Goal: Information Seeking & Learning: Check status

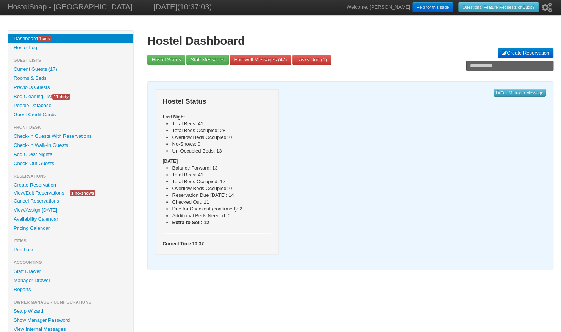
click at [49, 219] on link "Availability Calendar" at bounding box center [70, 219] width 125 height 9
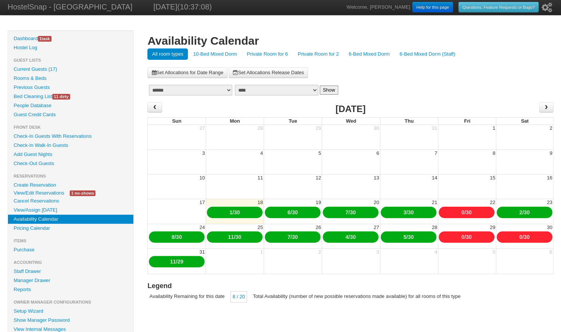
click at [212, 55] on link "10-Bed Mixed Dorm" at bounding box center [215, 53] width 53 height 11
click at [191, 89] on select "******* ******** ***** ***** *** **** **** ****** ********* ******* ******** **…" at bounding box center [190, 90] width 83 height 11
select select "*"
click at [149, 85] on select "******* ******** ***** ***** *** **** **** ****** ********* ******* ******** **…" at bounding box center [190, 90] width 83 height 11
click at [325, 90] on button "Show" at bounding box center [329, 90] width 19 height 9
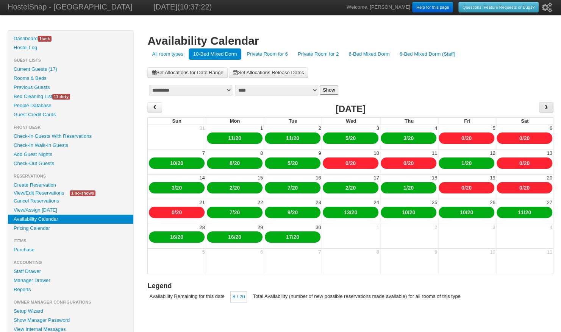
click at [547, 107] on span "›" at bounding box center [546, 106] width 6 height 11
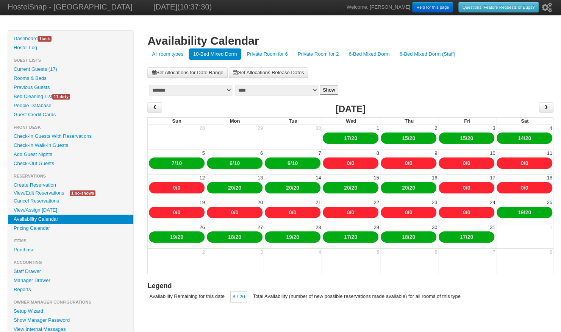
click at [368, 54] on link "6-Bed Mixed Dorm" at bounding box center [369, 53] width 50 height 11
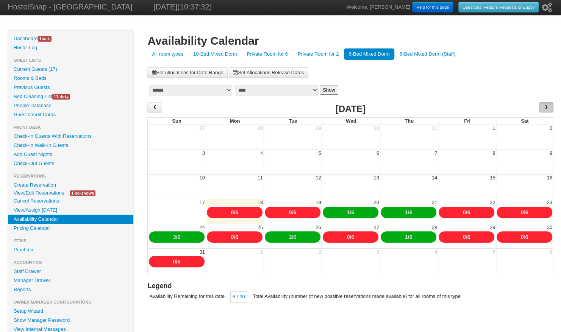
click at [546, 108] on span "›" at bounding box center [546, 106] width 6 height 11
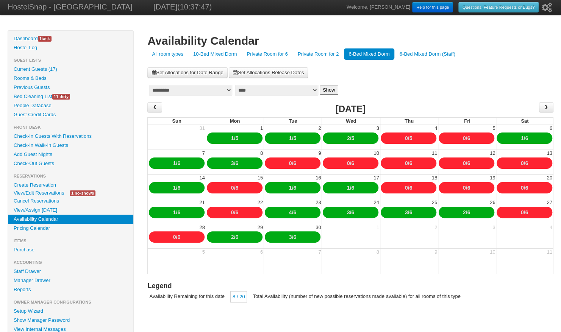
click at [223, 52] on link "10-Bed Mixed Dorm" at bounding box center [215, 53] width 53 height 11
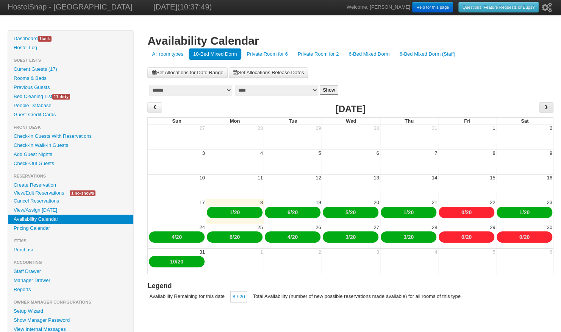
click at [546, 108] on span "›" at bounding box center [546, 106] width 6 height 11
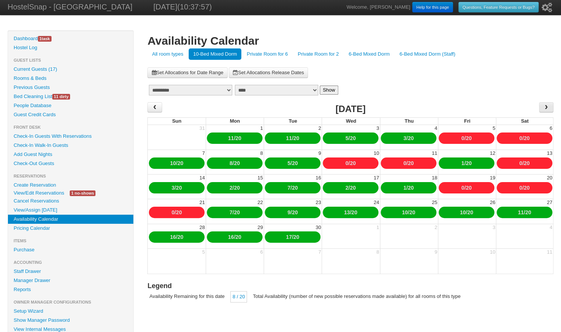
click at [548, 106] on span "›" at bounding box center [546, 106] width 6 height 11
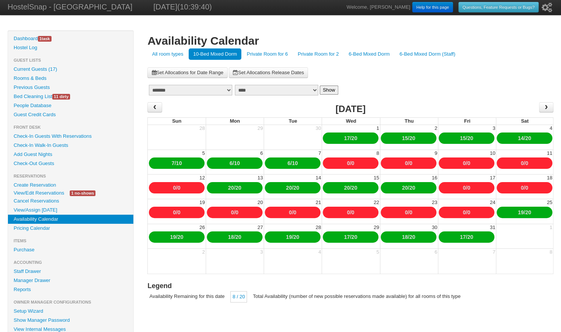
click at [363, 55] on link "6-Bed Mixed Dorm" at bounding box center [369, 53] width 50 height 11
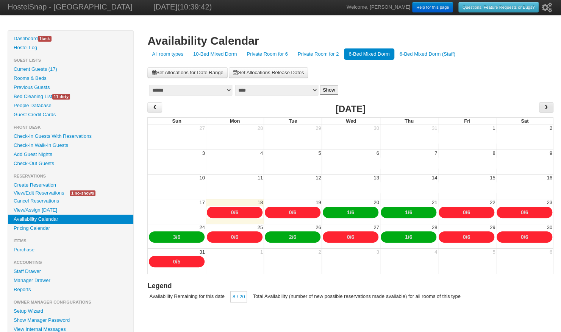
click at [548, 108] on span "›" at bounding box center [546, 106] width 6 height 11
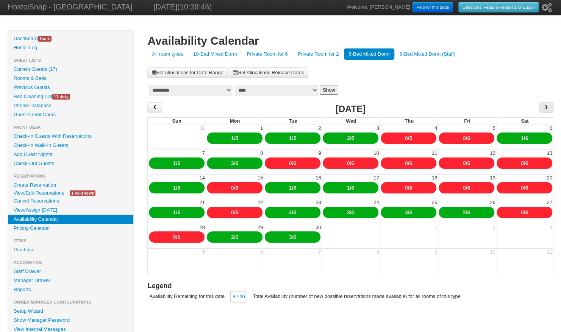
click at [545, 109] on span "›" at bounding box center [546, 106] width 6 height 11
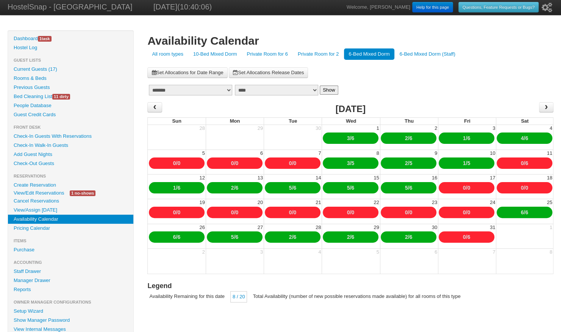
click at [37, 88] on link "Previous Guests" at bounding box center [70, 87] width 125 height 9
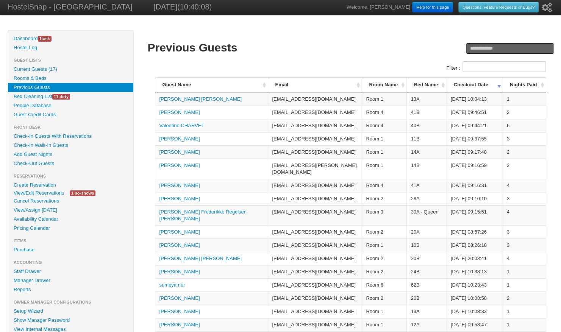
click at [34, 102] on link "People Database" at bounding box center [70, 105] width 125 height 9
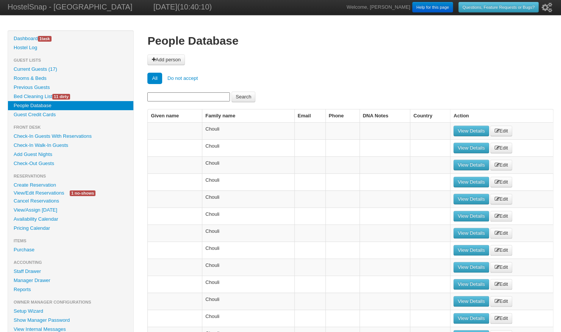
click at [34, 102] on link "People Database" at bounding box center [70, 105] width 125 height 9
click at [155, 96] on input at bounding box center [188, 96] width 83 height 9
type input "****"
click at [231, 92] on button "Search" at bounding box center [243, 97] width 24 height 11
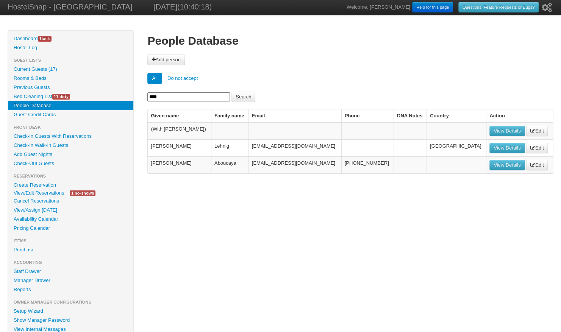
click at [493, 148] on link "View Details" at bounding box center [506, 148] width 35 height 11
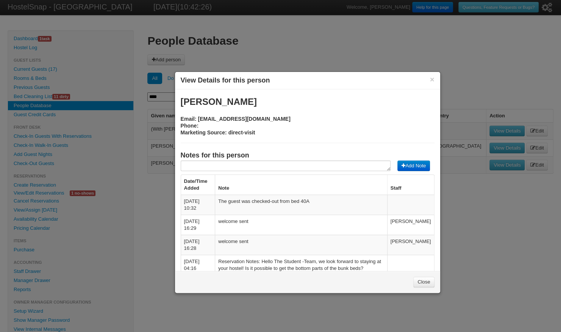
click at [433, 277] on link "Close" at bounding box center [423, 282] width 21 height 11
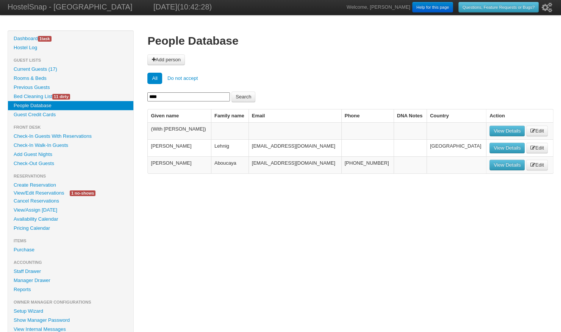
click at [26, 218] on link "Availability Calendar" at bounding box center [70, 219] width 125 height 9
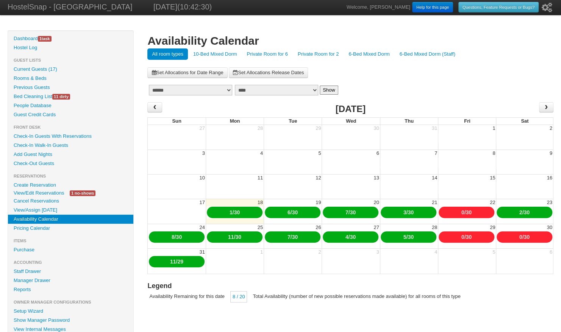
click at [204, 56] on link "10-Bed Mixed Dorm" at bounding box center [215, 53] width 53 height 11
click at [557, 106] on div "Hide Menu Dashboard 1 task Hostel Log Guest Lists Rooms & Beds" at bounding box center [280, 212] width 561 height 364
click at [546, 106] on span "›" at bounding box center [546, 106] width 6 height 11
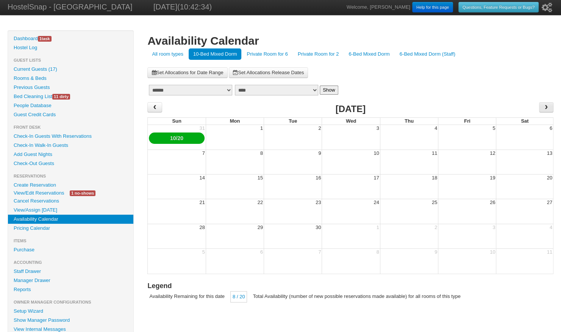
click at [546, 106] on span "›" at bounding box center [546, 106] width 6 height 11
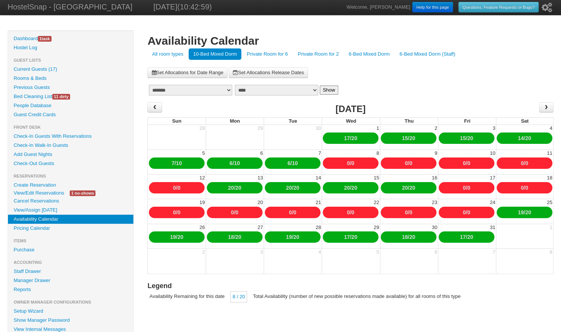
click at [26, 105] on link "People Database" at bounding box center [70, 105] width 125 height 9
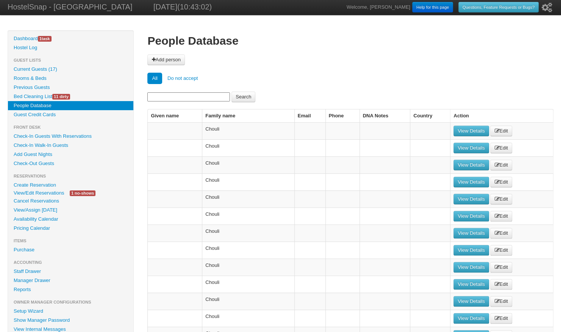
click at [164, 96] on input at bounding box center [188, 96] width 83 height 9
type input "****"
click at [231, 92] on button "Search" at bounding box center [243, 97] width 24 height 11
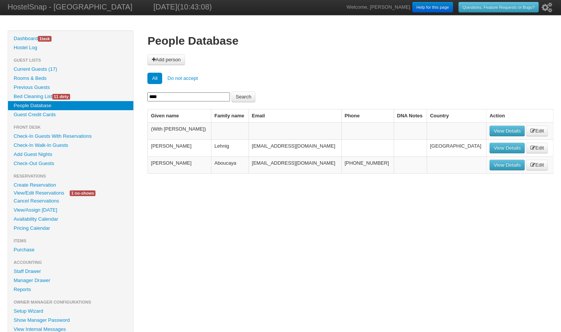
click at [489, 148] on link "View Details" at bounding box center [506, 148] width 35 height 11
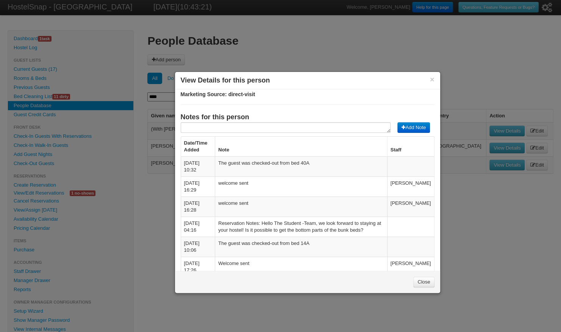
scroll to position [37, 0]
click at [432, 78] on button "×" at bounding box center [432, 79] width 5 height 7
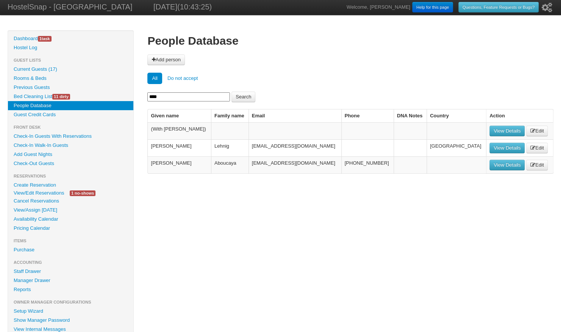
drag, startPoint x: 325, startPoint y: 112, endPoint x: 489, endPoint y: 2, distance: 197.7
click at [325, 112] on th "Email" at bounding box center [294, 115] width 93 height 13
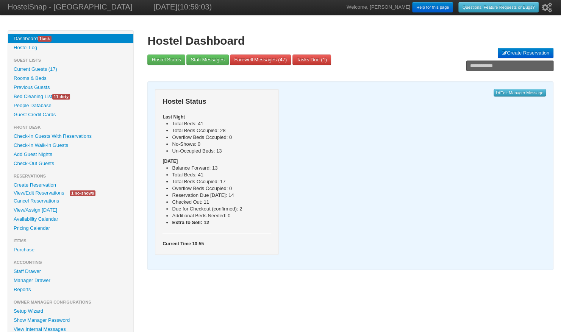
click at [47, 69] on link "Current Guests (17)" at bounding box center [70, 69] width 125 height 9
click at [52, 192] on link "View/Edit Reservations" at bounding box center [39, 193] width 62 height 8
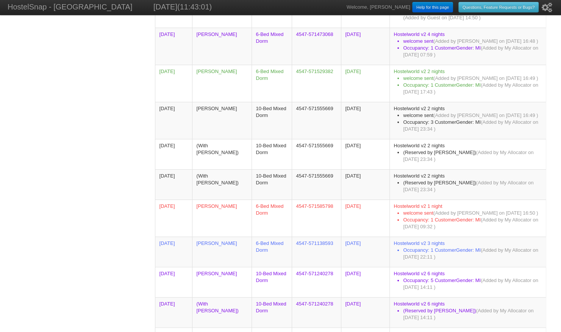
scroll to position [385, 0]
